Goal: Navigation & Orientation: Find specific page/section

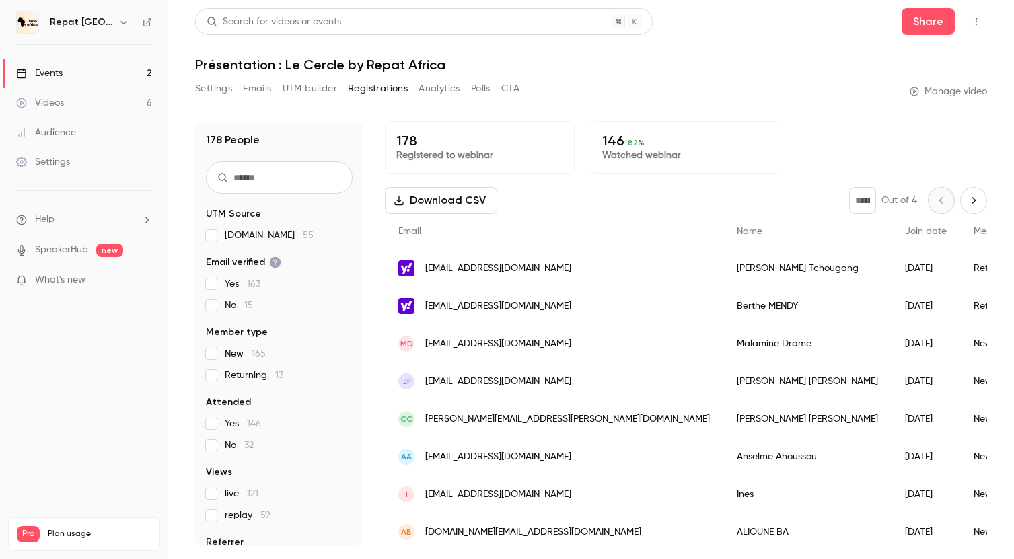
click at [57, 77] on div "Events" at bounding box center [39, 73] width 46 height 13
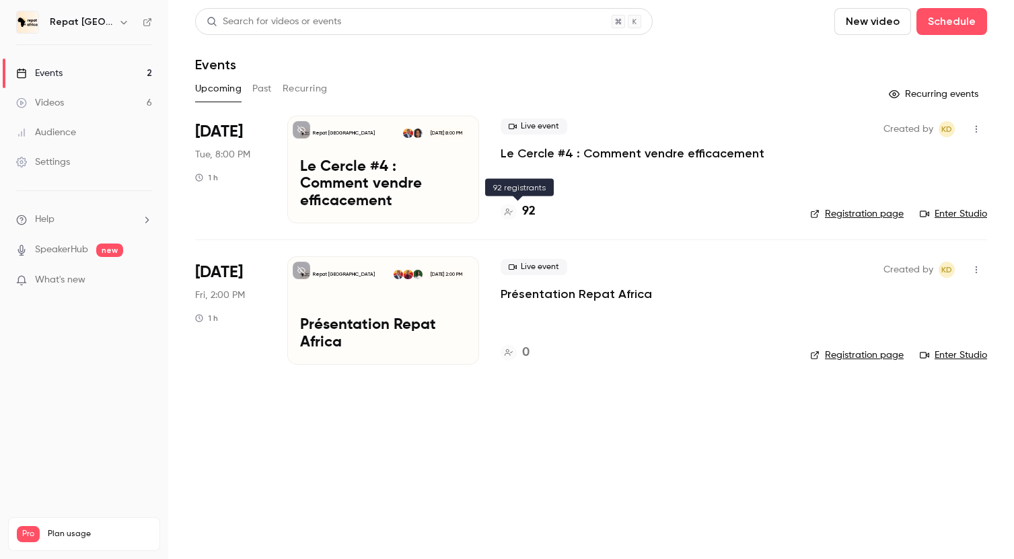
click at [534, 216] on h4 "92" at bounding box center [528, 212] width 13 height 18
click at [474, 83] on div "Upcoming Past Recurring" at bounding box center [591, 89] width 792 height 22
click at [426, 160] on p "Le Cercle #4 : Comment vendre efficacement" at bounding box center [383, 185] width 166 height 52
click at [527, 214] on h4 "95" at bounding box center [528, 212] width 13 height 18
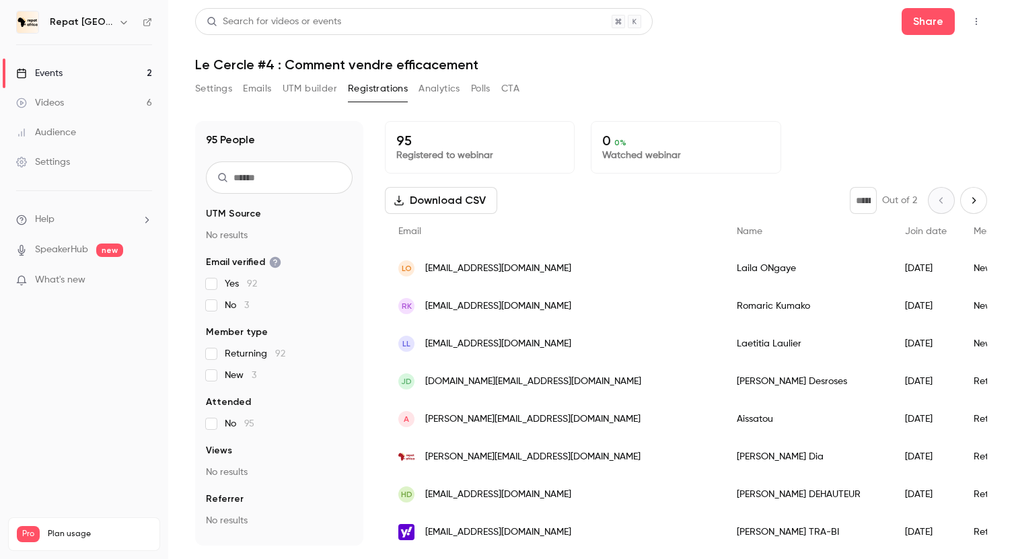
click at [69, 92] on link "Videos 6" at bounding box center [84, 103] width 168 height 30
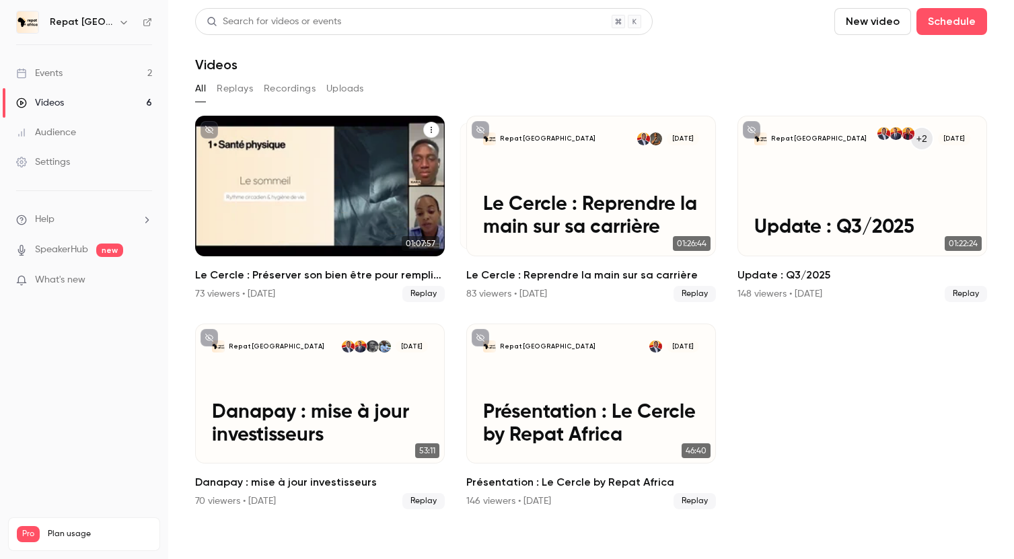
click at [322, 189] on p "Le Cercle : Préserver son bien être pour remplir ses objectifs" at bounding box center [320, 206] width 216 height 68
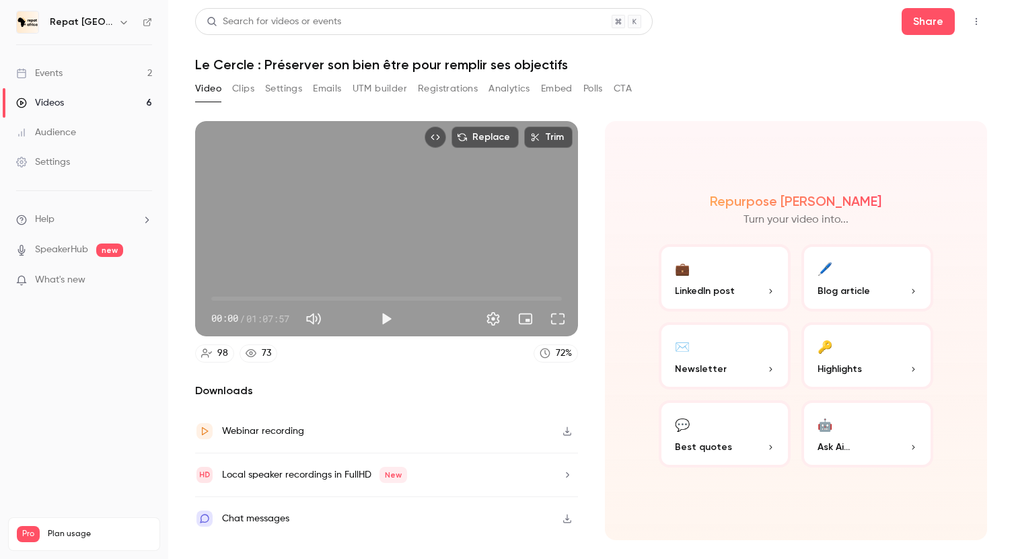
click at [260, 355] on link "73" at bounding box center [259, 353] width 38 height 18
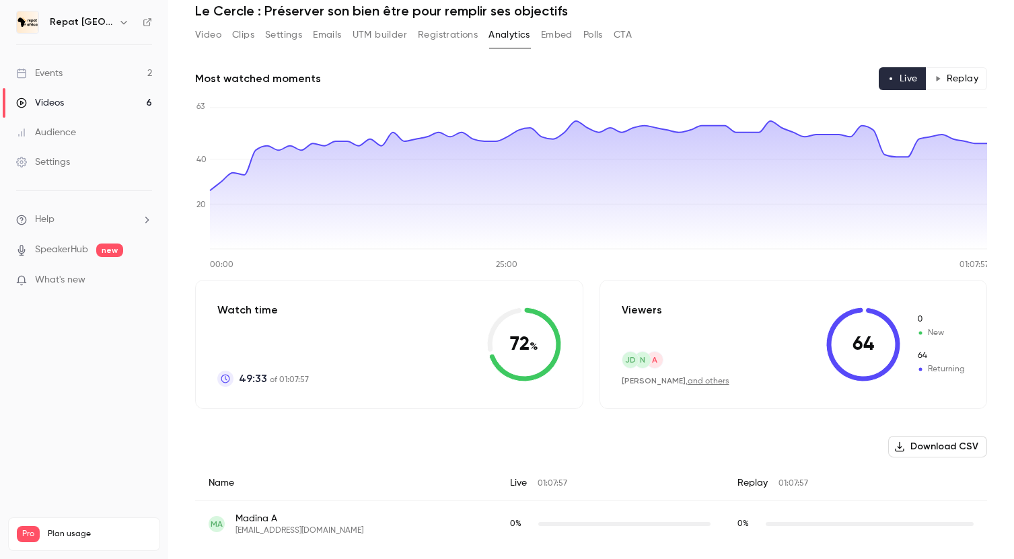
scroll to position [35, 0]
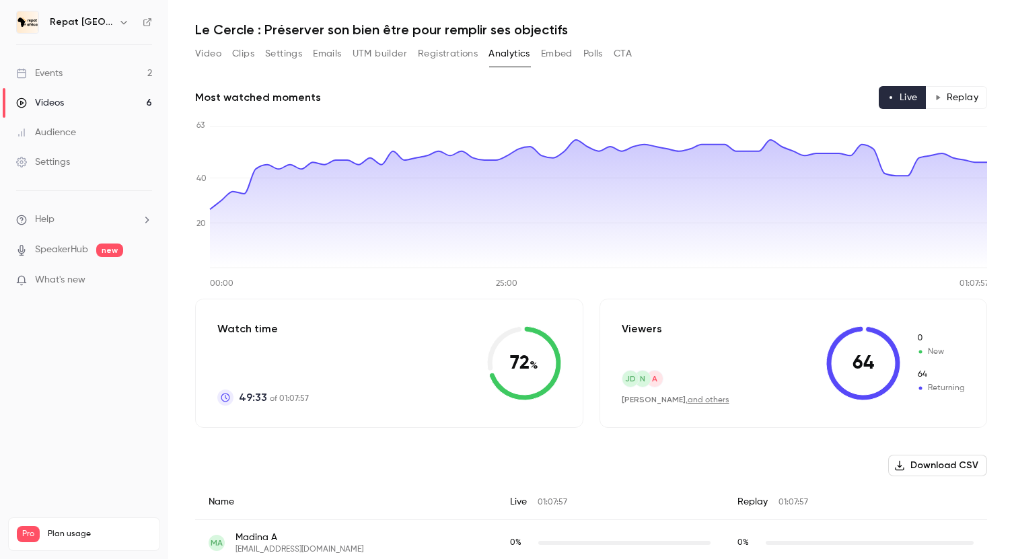
click at [61, 79] on div "Events" at bounding box center [39, 73] width 46 height 13
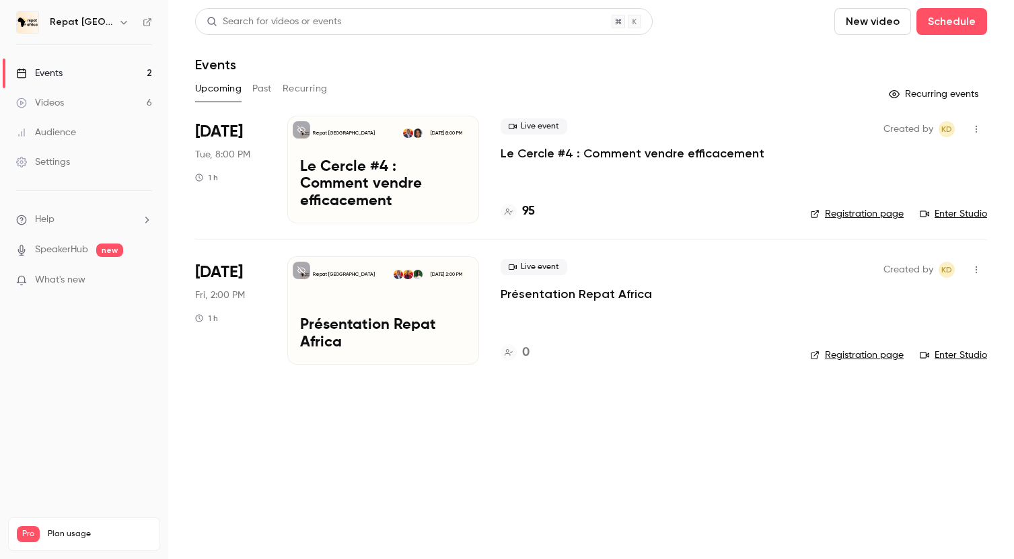
click at [266, 86] on button "Past" at bounding box center [262, 89] width 20 height 22
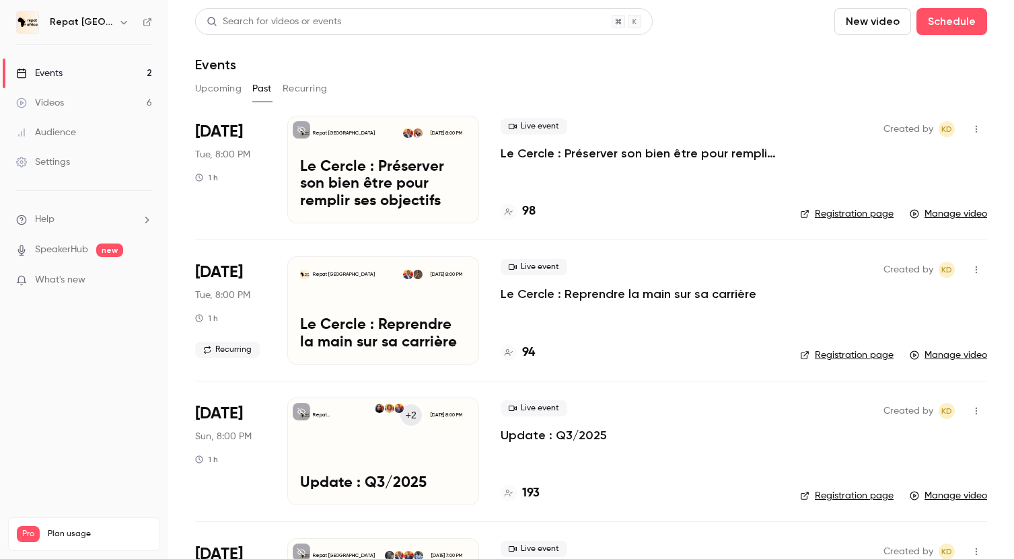
click at [225, 86] on button "Upcoming" at bounding box center [218, 89] width 46 height 22
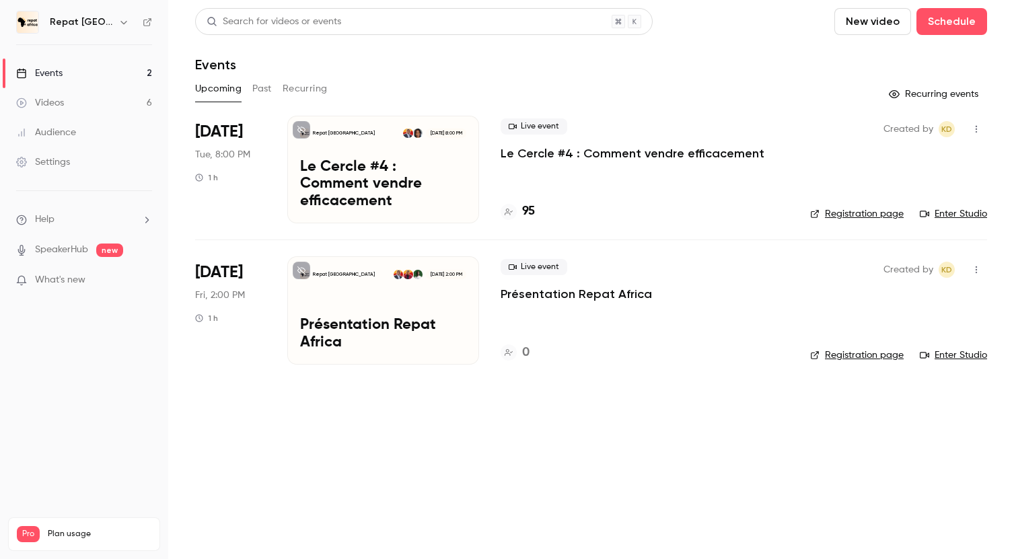
click at [307, 89] on button "Recurring" at bounding box center [305, 89] width 45 height 22
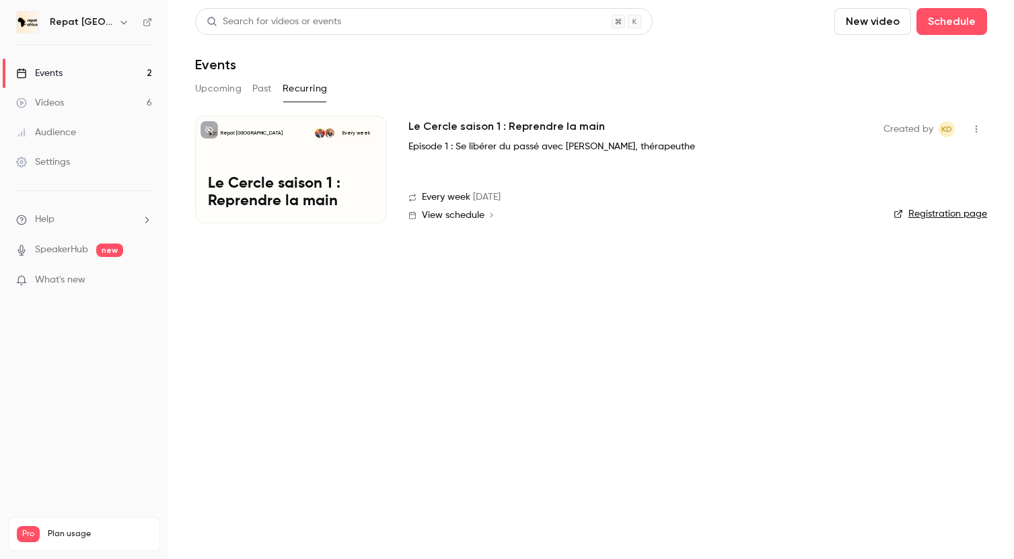
click at [262, 92] on button "Past" at bounding box center [262, 89] width 20 height 22
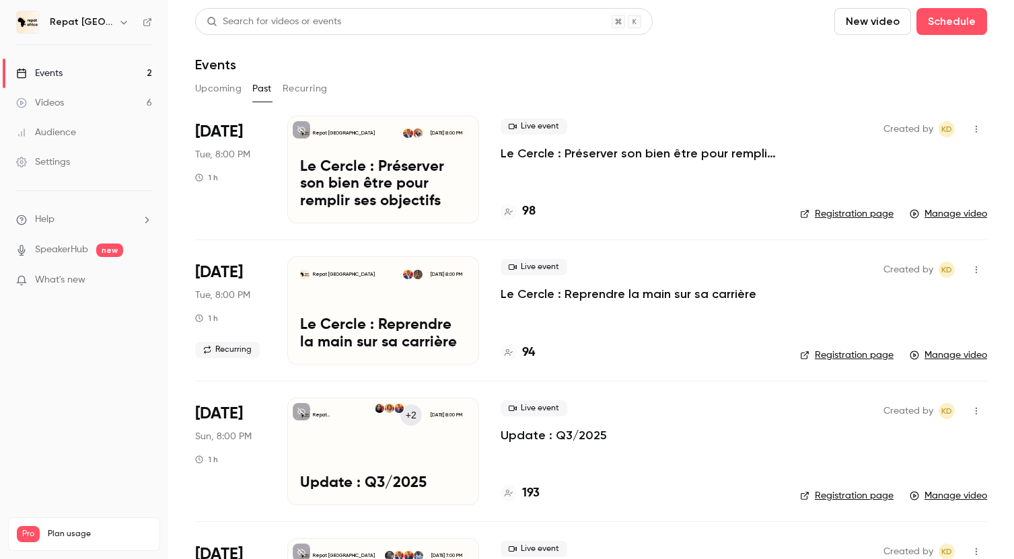
click at [216, 91] on button "Upcoming" at bounding box center [218, 89] width 46 height 22
